Goal: Information Seeking & Learning: Find specific fact

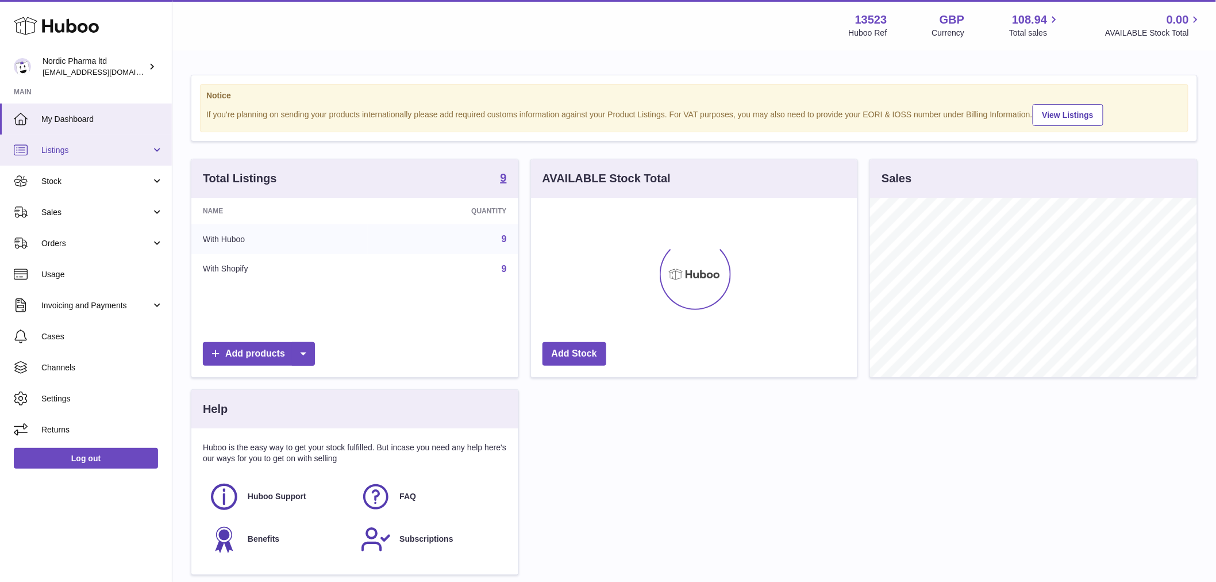
scroll to position [179, 327]
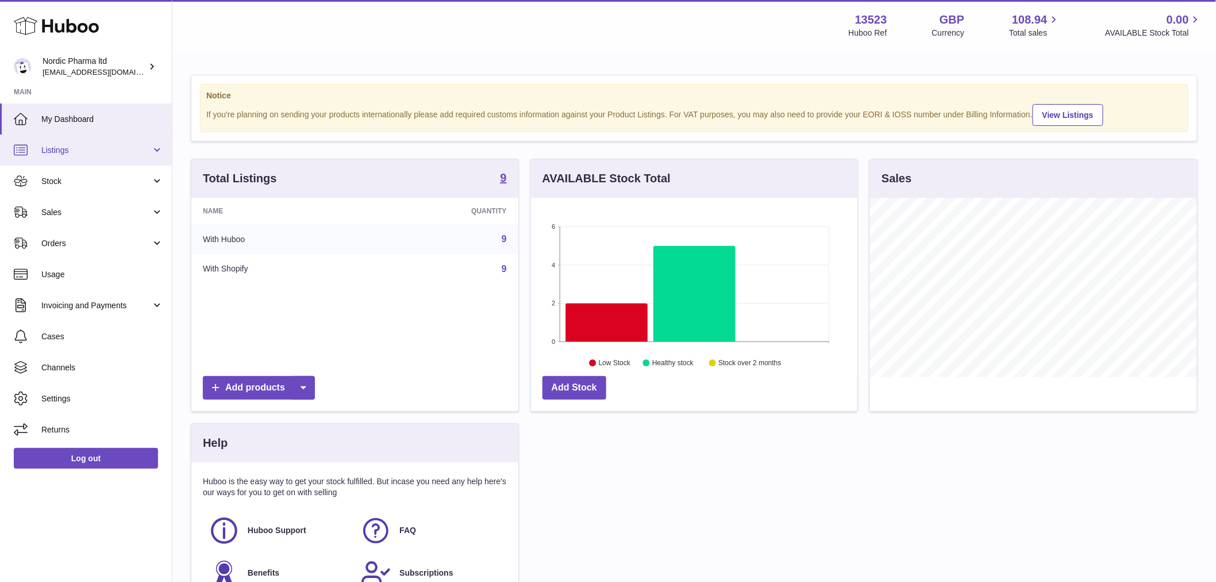
click at [85, 148] on span "Listings" at bounding box center [96, 150] width 110 height 11
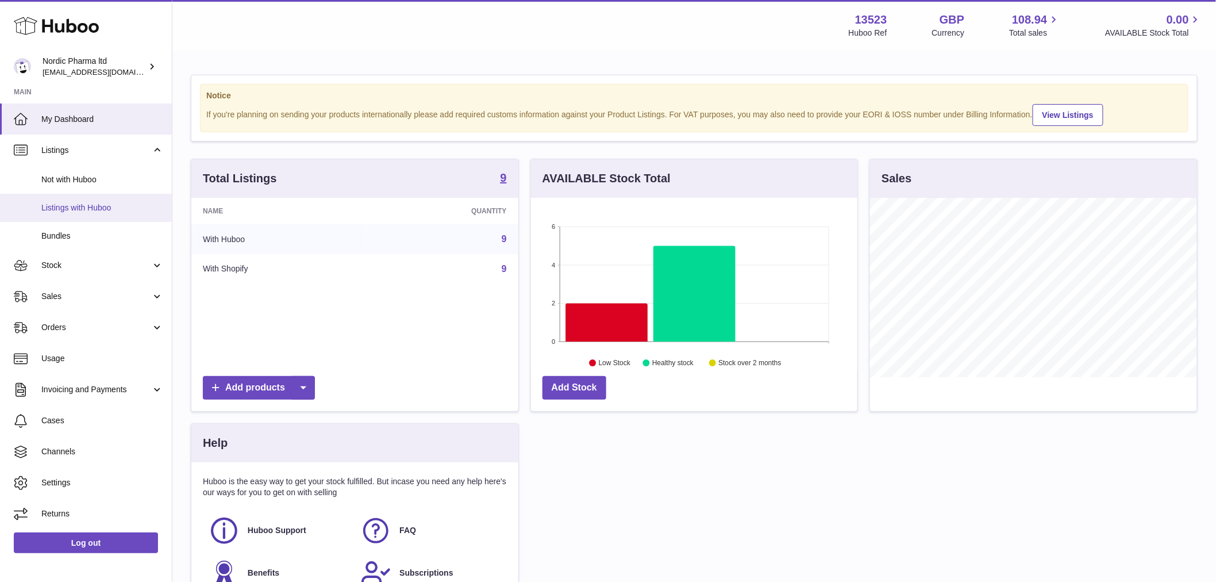
click at [107, 213] on span "Listings with Huboo" at bounding box center [102, 207] width 122 height 11
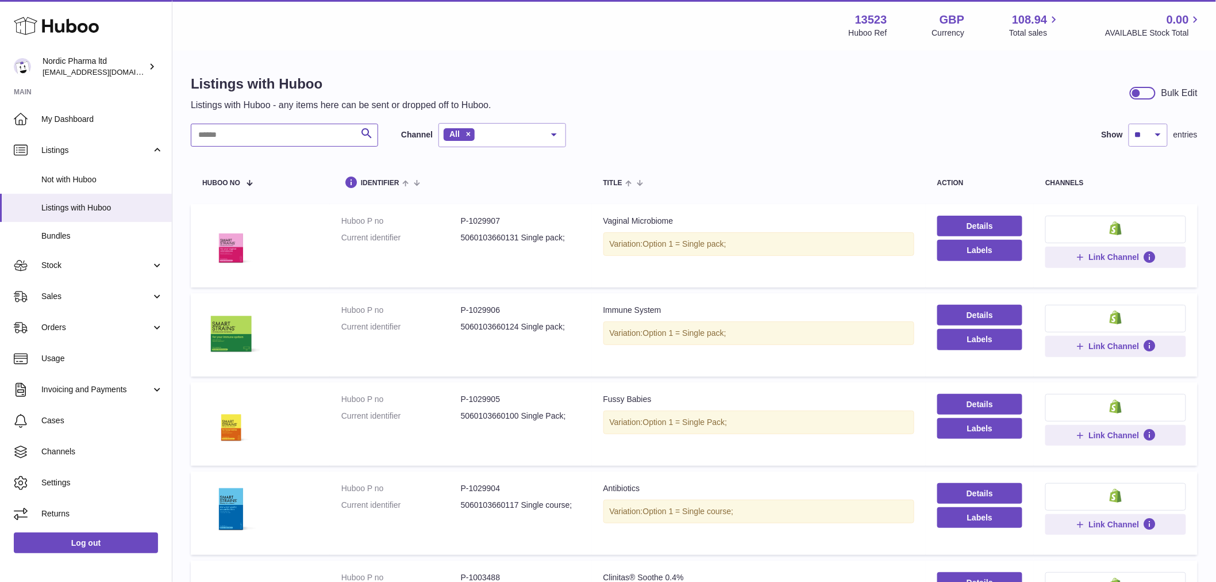
click at [288, 126] on input "text" at bounding box center [284, 135] width 187 height 23
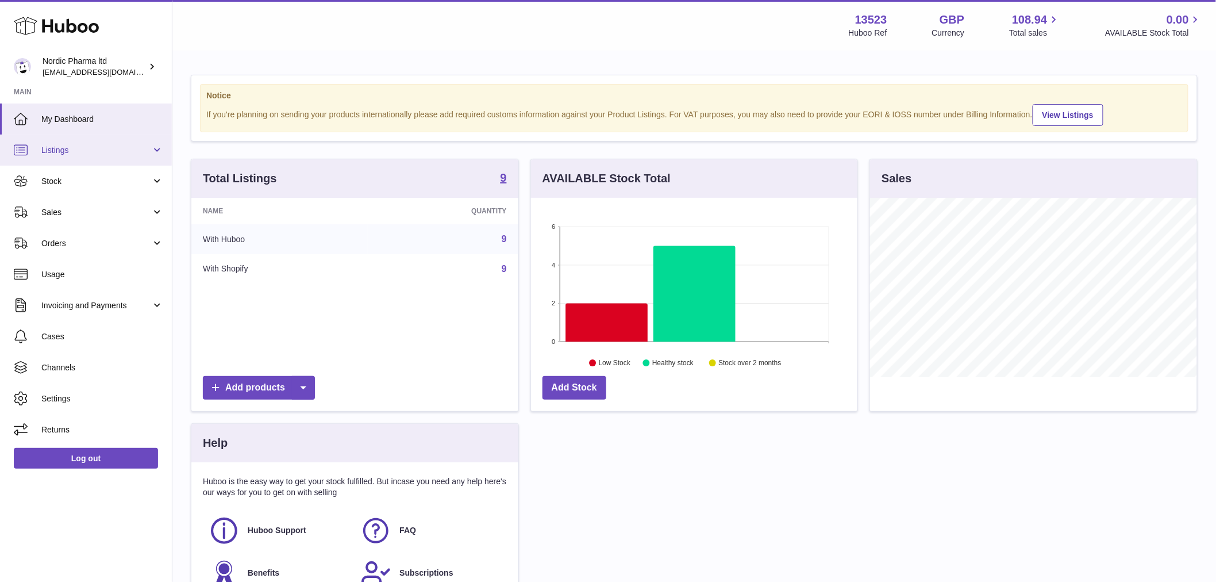
scroll to position [179, 327]
drag, startPoint x: 101, startPoint y: 153, endPoint x: 116, endPoint y: 184, distance: 34.7
click at [101, 153] on span "Listings" at bounding box center [96, 150] width 110 height 11
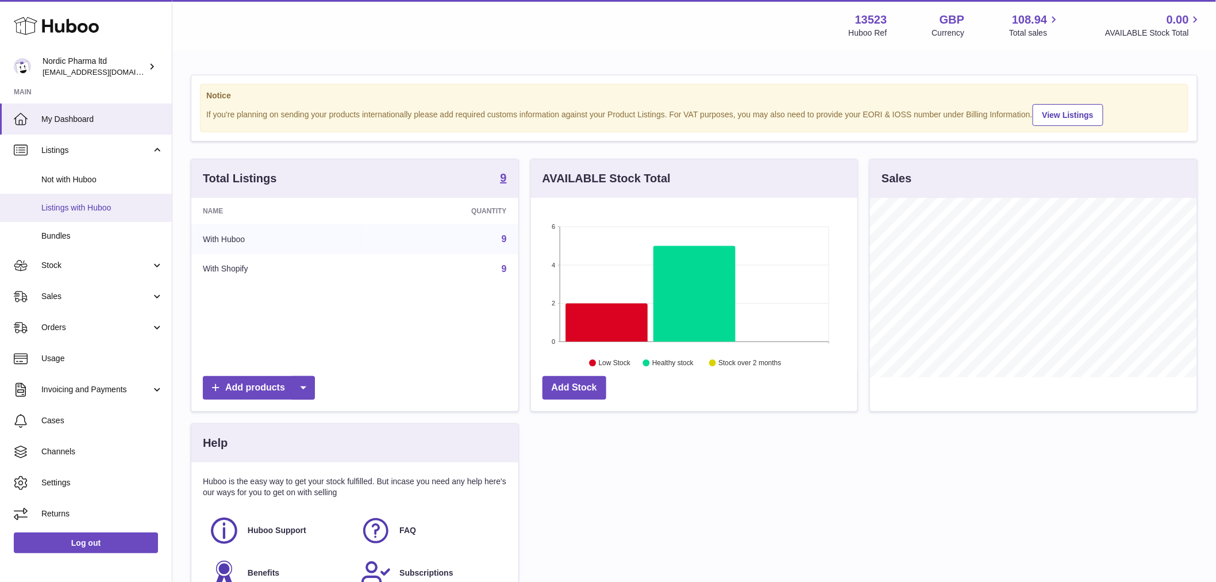
click at [110, 202] on link "Listings with Huboo" at bounding box center [86, 208] width 172 height 28
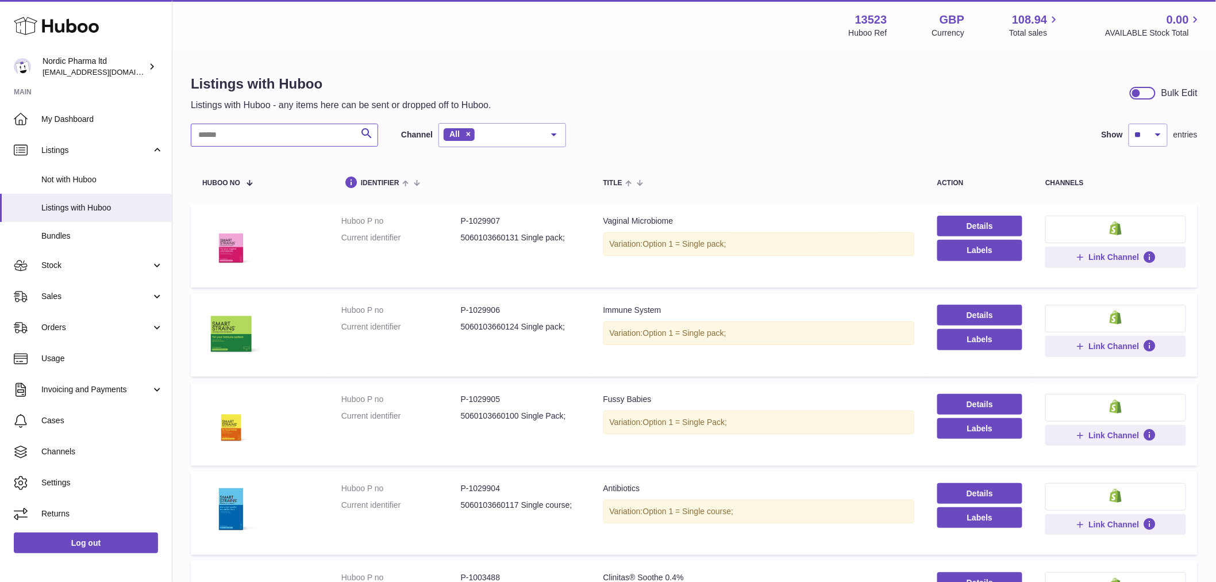
click at [272, 141] on input "text" at bounding box center [284, 135] width 187 height 23
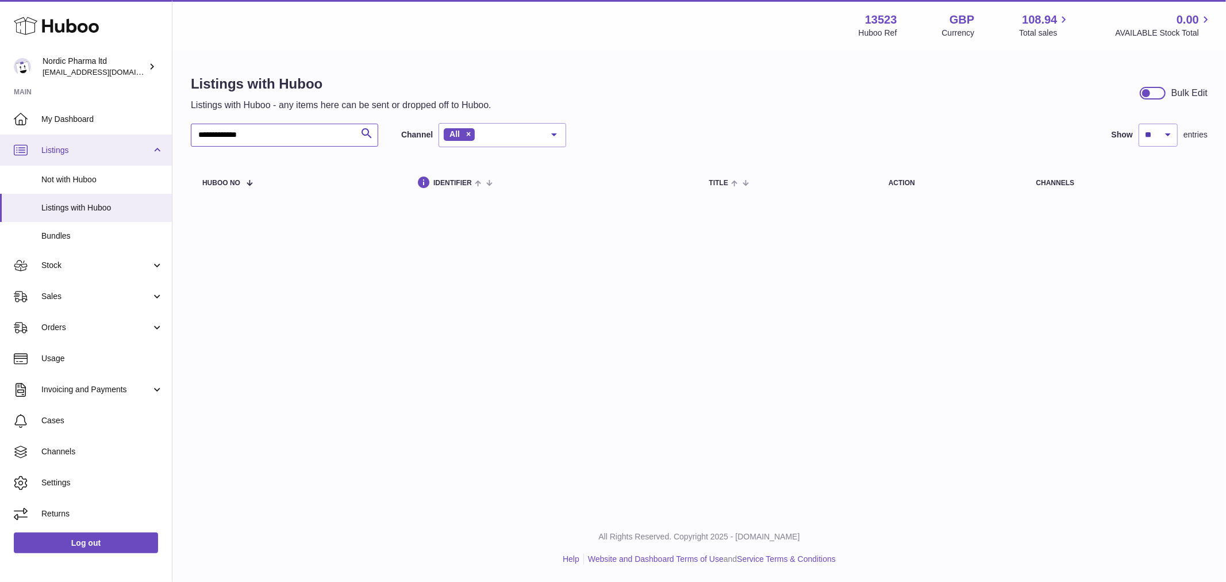
drag, startPoint x: 280, startPoint y: 139, endPoint x: 160, endPoint y: 142, distance: 120.2
click at [160, 142] on div "**********" at bounding box center [613, 291] width 1226 height 582
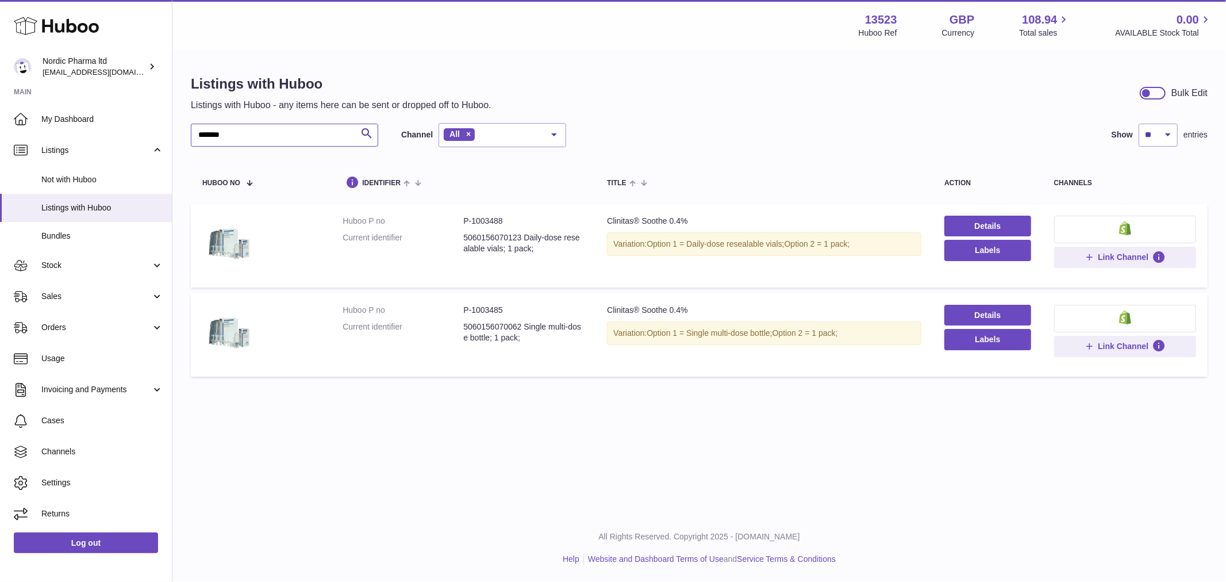
type input "*******"
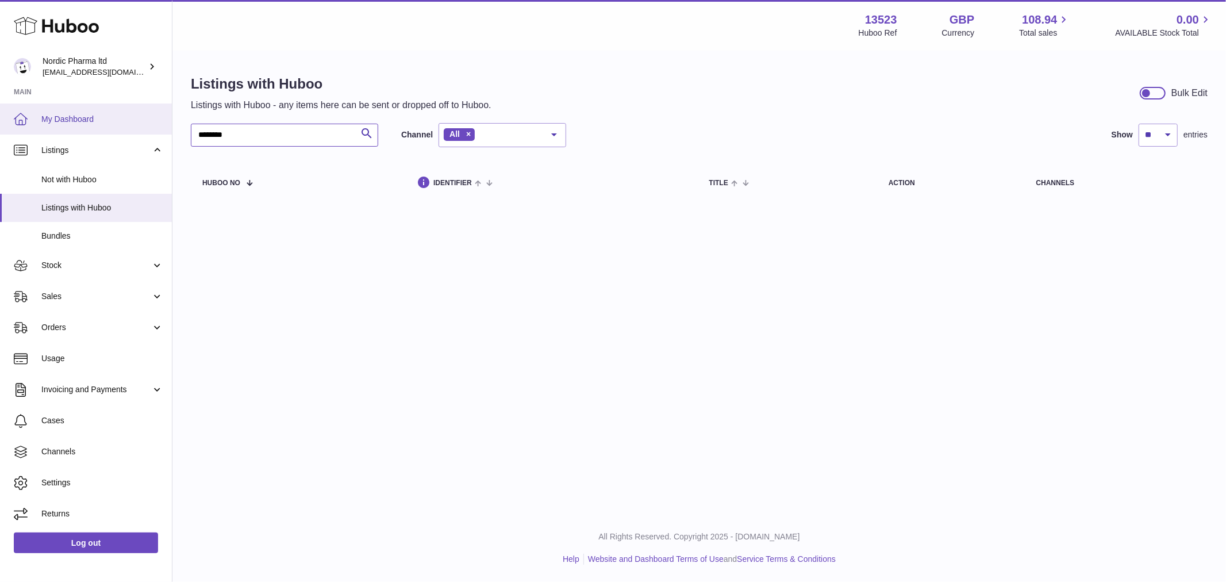
drag, startPoint x: 249, startPoint y: 135, endPoint x: 31, endPoint y: 124, distance: 218.7
click at [33, 124] on div "Huboo Nordic Pharma ltd internalAdmin-13523@internal.huboo.com Main My Dashboar…" at bounding box center [613, 291] width 1226 height 582
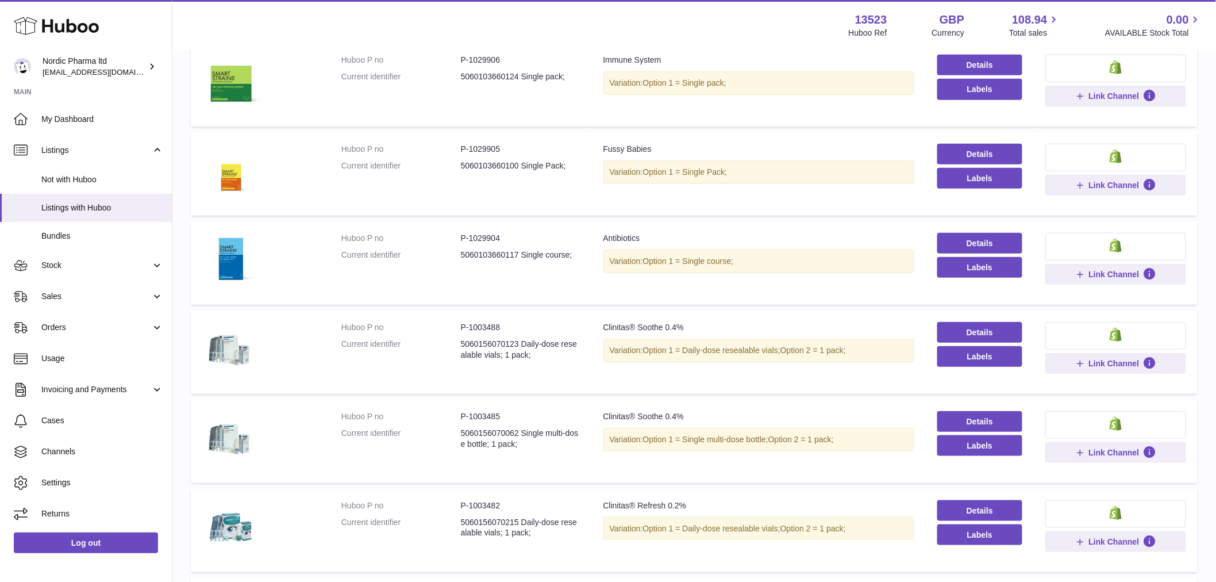
scroll to position [319, 0]
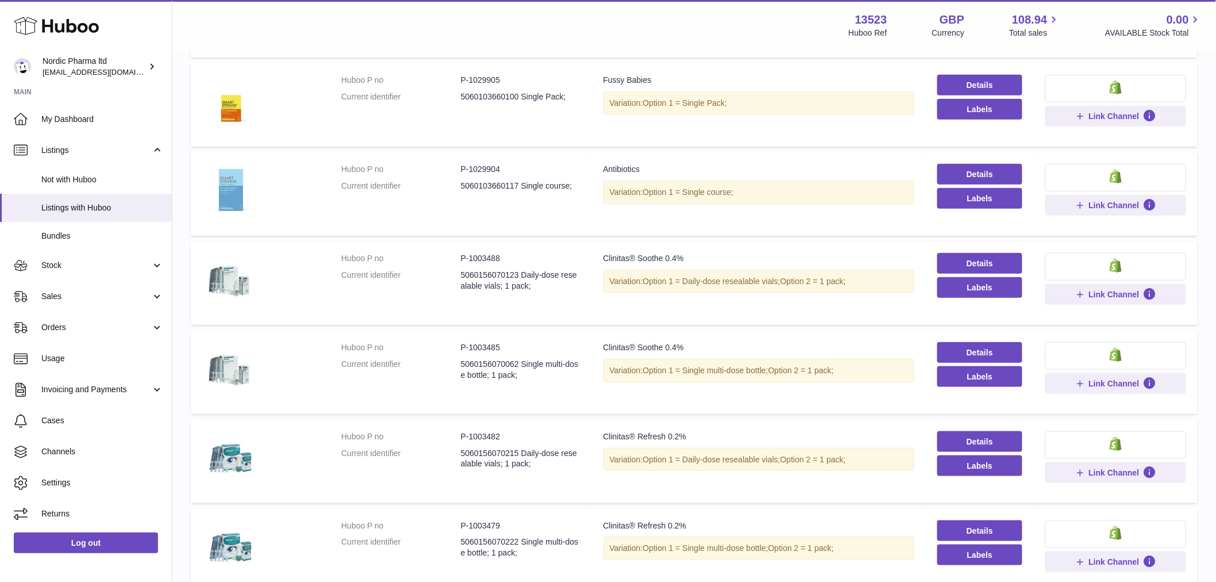
click at [233, 197] on img at bounding box center [230, 192] width 57 height 57
click at [492, 170] on dd "P-1029904" at bounding box center [521, 169] width 120 height 11
click at [491, 169] on dd "P-1029904" at bounding box center [521, 169] width 120 height 11
copy dl "P-1029904"
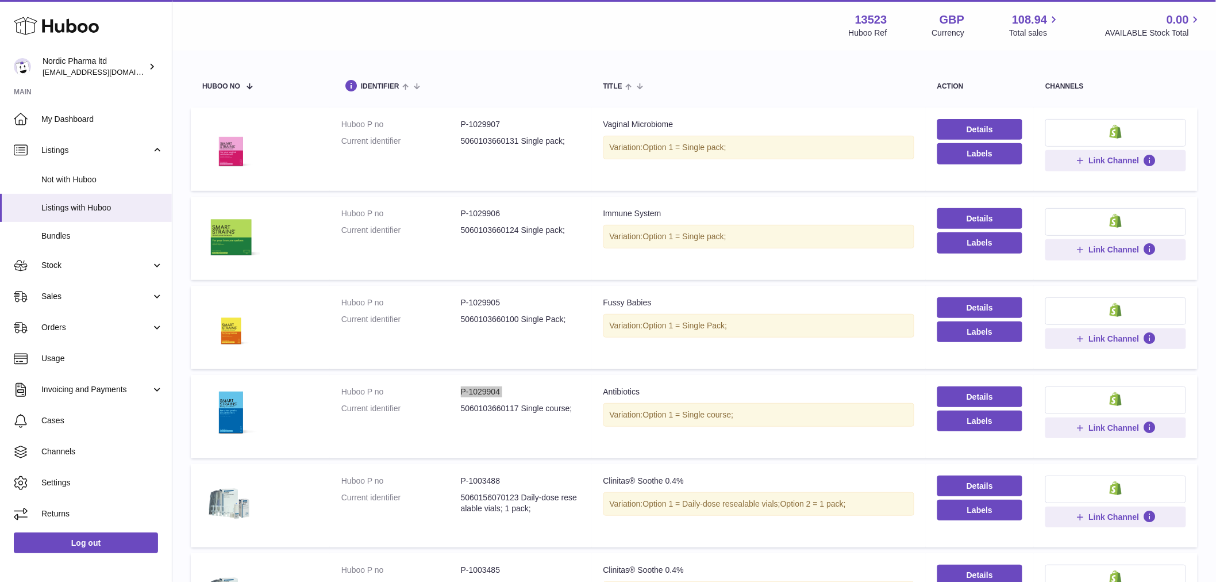
scroll to position [0, 0]
